Goal: Information Seeking & Learning: Compare options

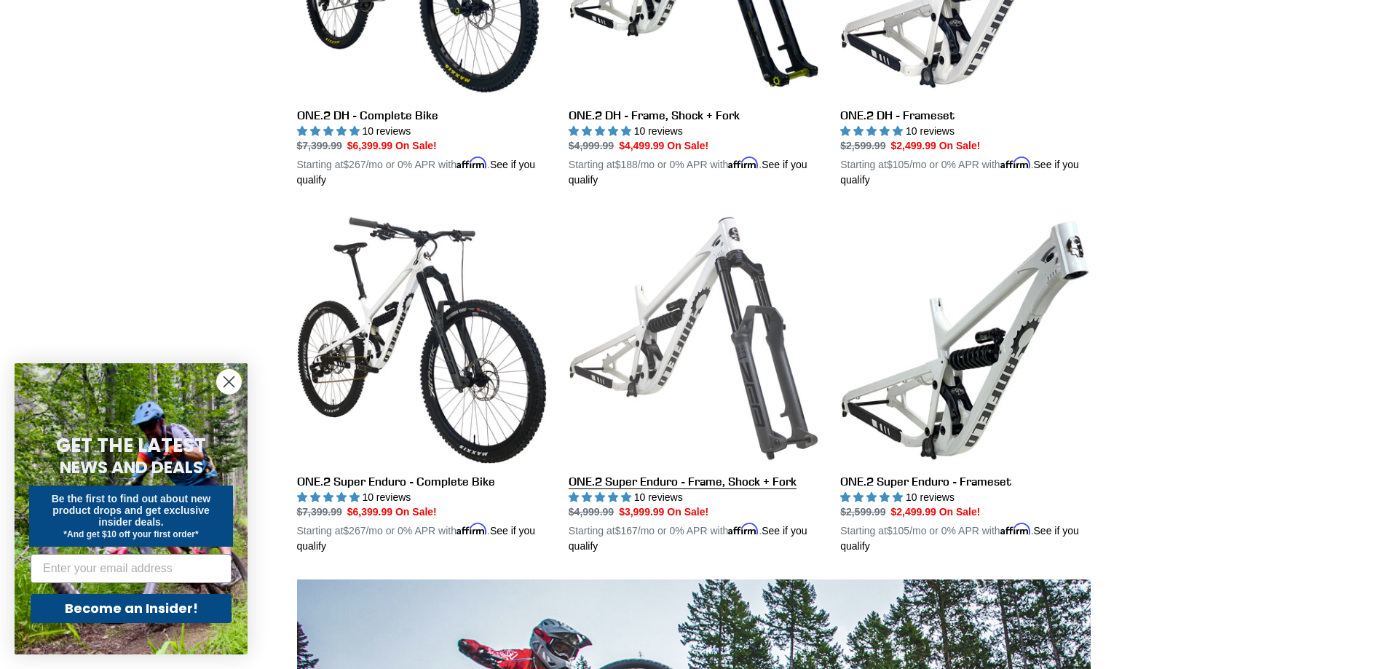
scroll to position [583, 0]
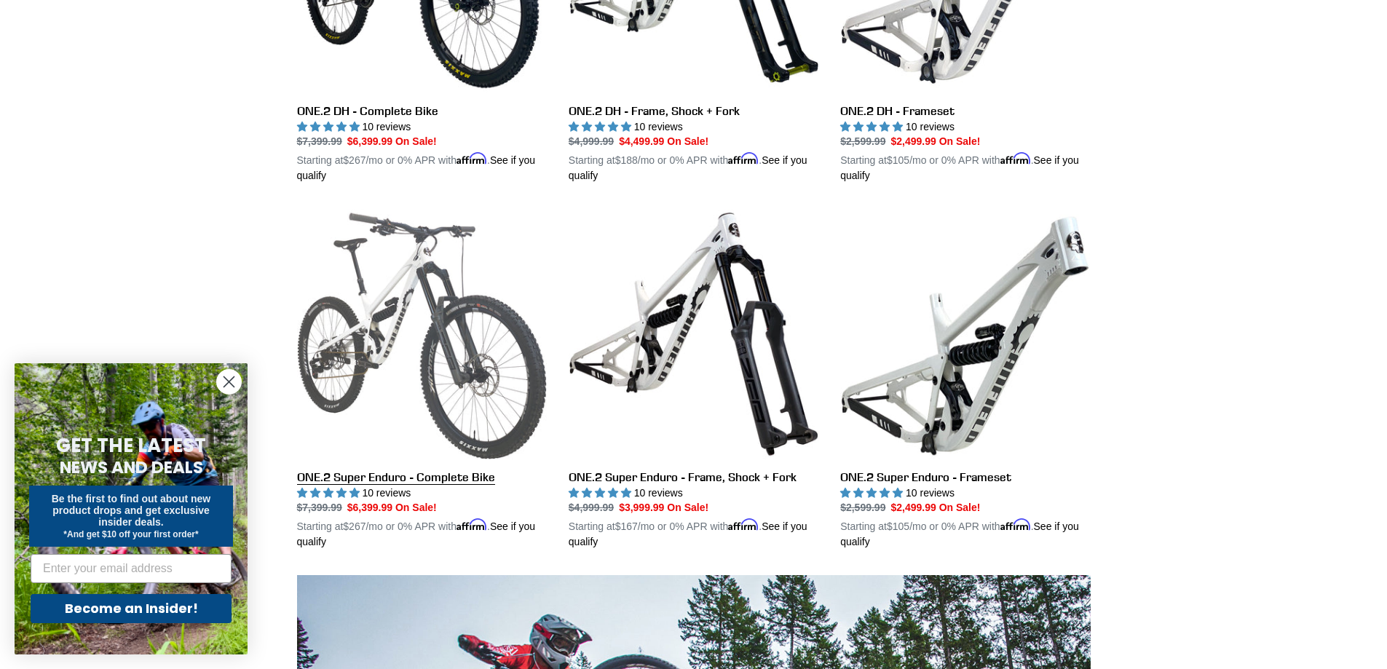
click at [509, 384] on link "ONE.2 Super Enduro - Complete Bike" at bounding box center [422, 379] width 250 height 341
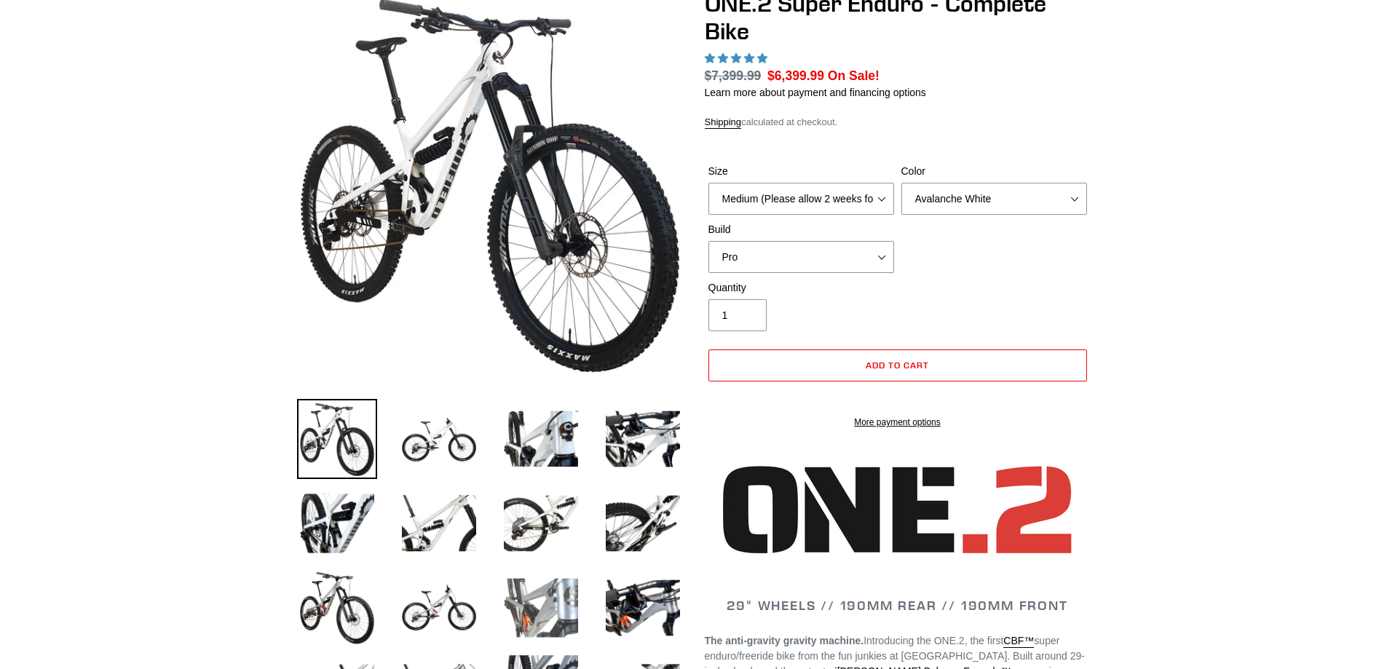
scroll to position [218, 0]
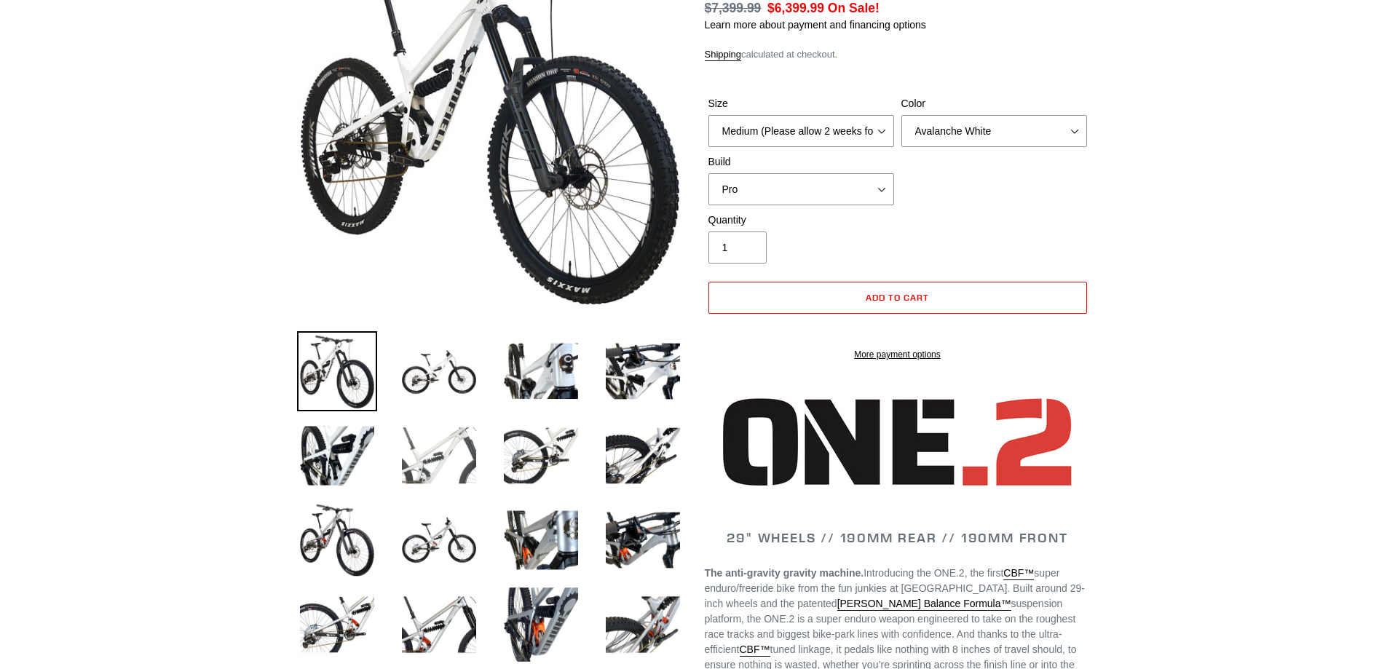
select select "highest-rating"
click at [461, 466] on img at bounding box center [439, 456] width 80 height 80
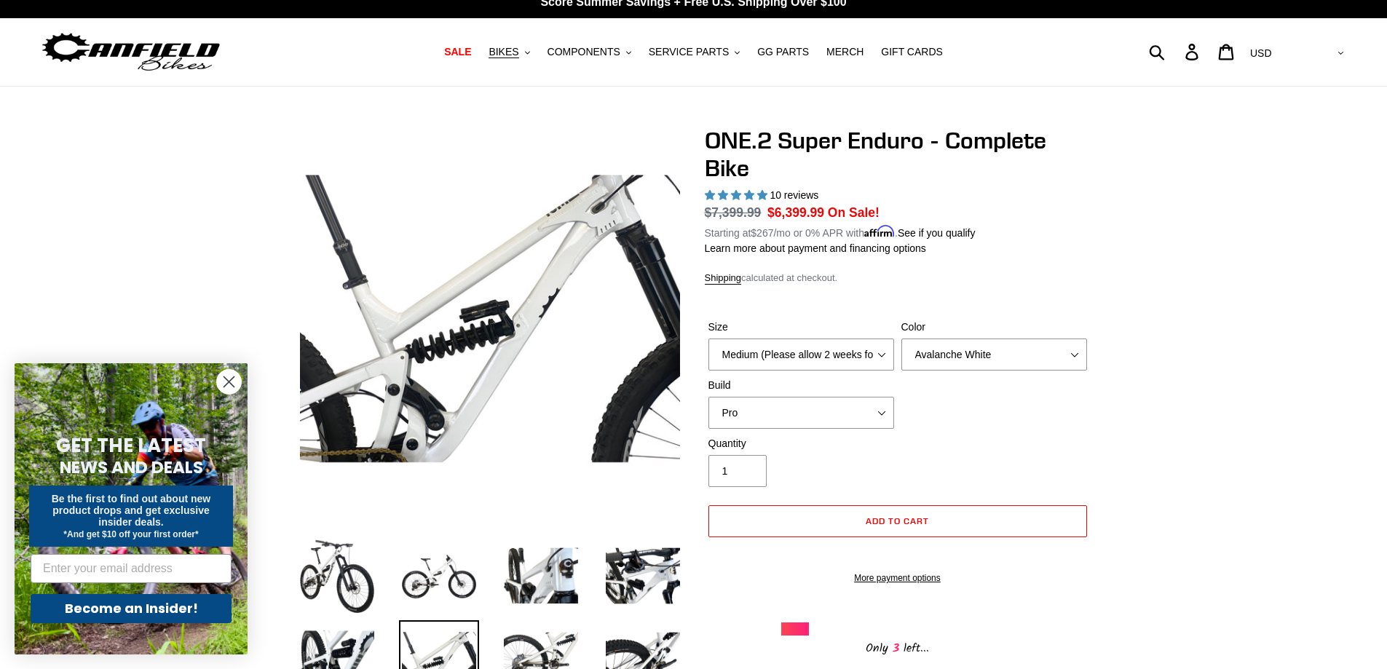
scroll to position [0, 0]
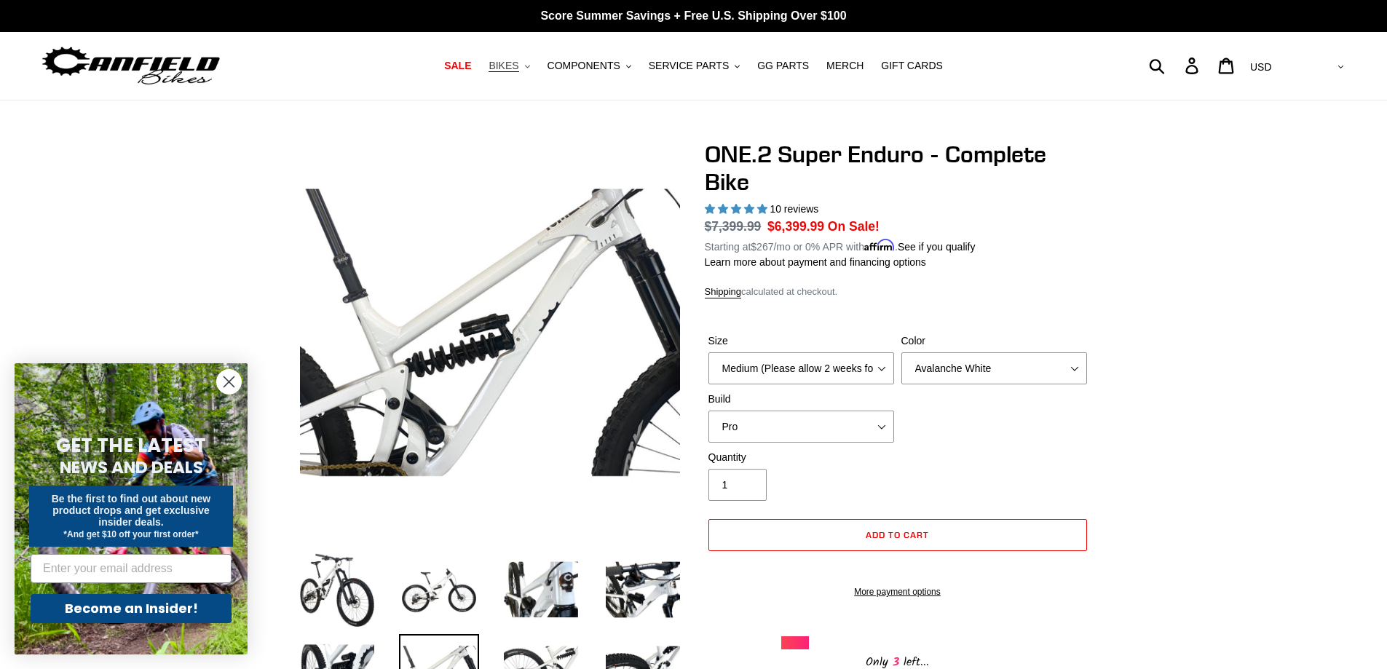
click at [533, 71] on button "BIKES .cls-1{fill:#231f20}" at bounding box center [508, 66] width 55 height 20
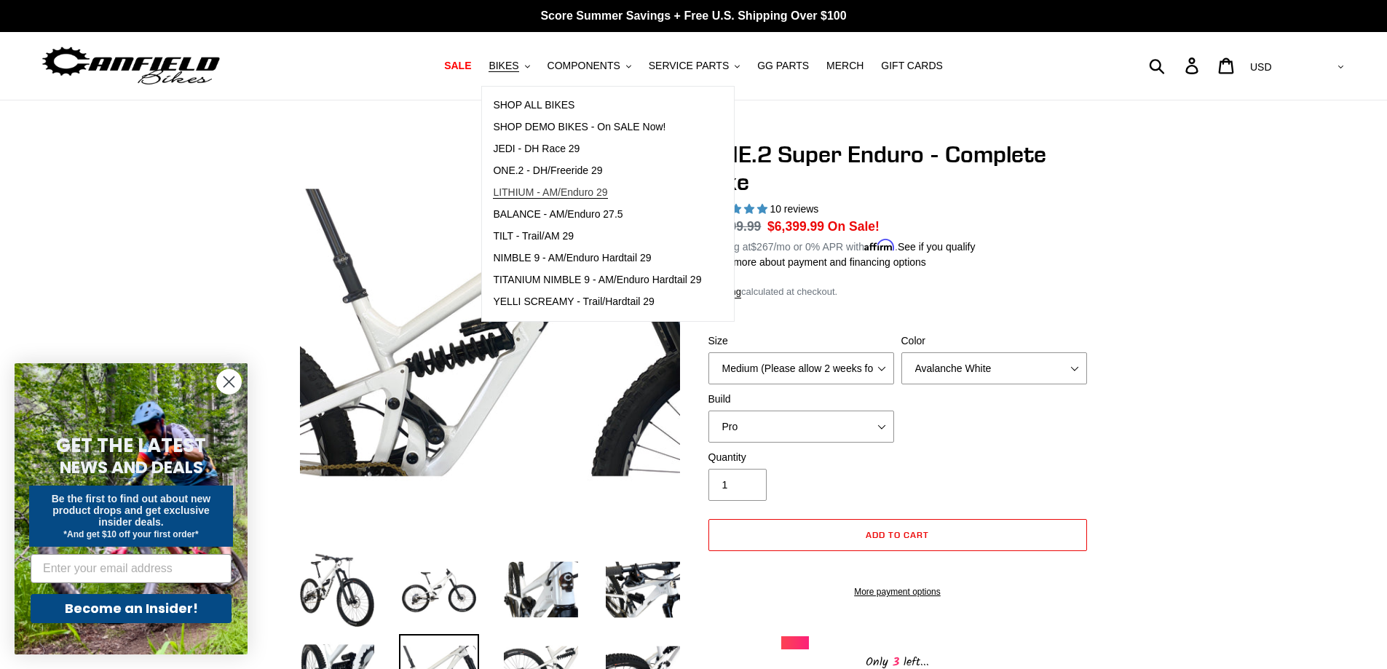
click at [631, 186] on link "LITHIUM - AM/Enduro 29" at bounding box center [597, 193] width 230 height 22
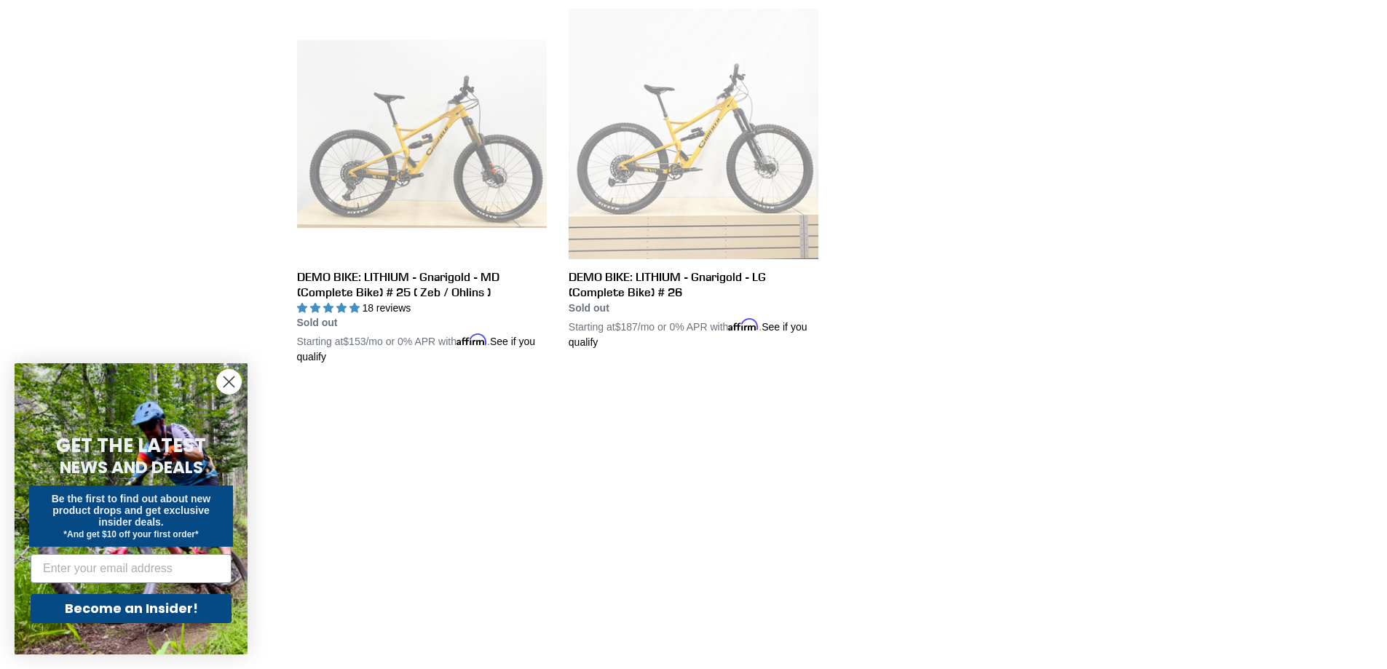
scroll to position [1165, 0]
